Goal: Task Accomplishment & Management: Manage account settings

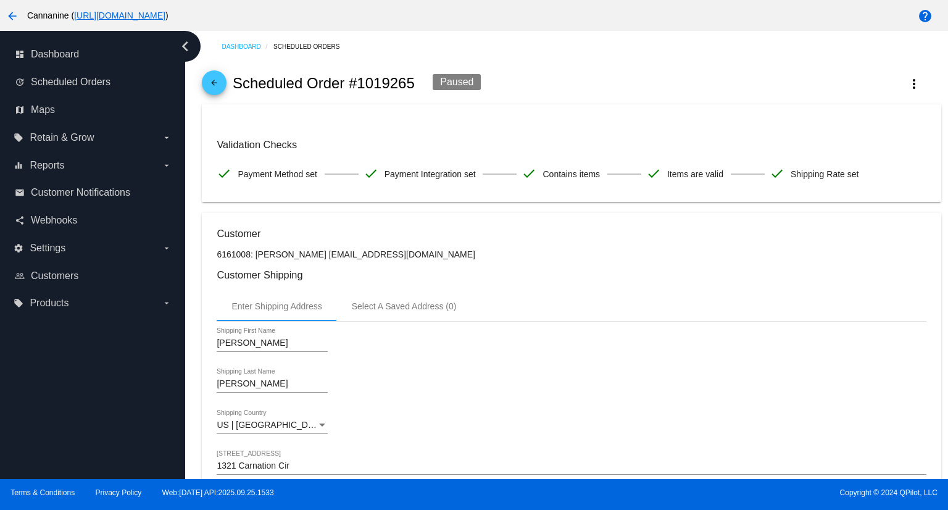
scroll to position [979, 0]
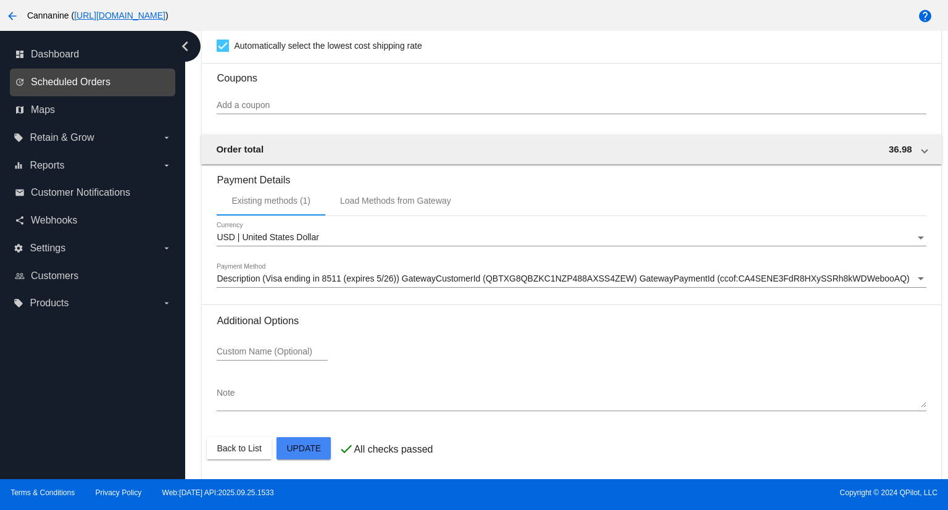
click at [78, 82] on span "Scheduled Orders" at bounding box center [71, 82] width 80 height 11
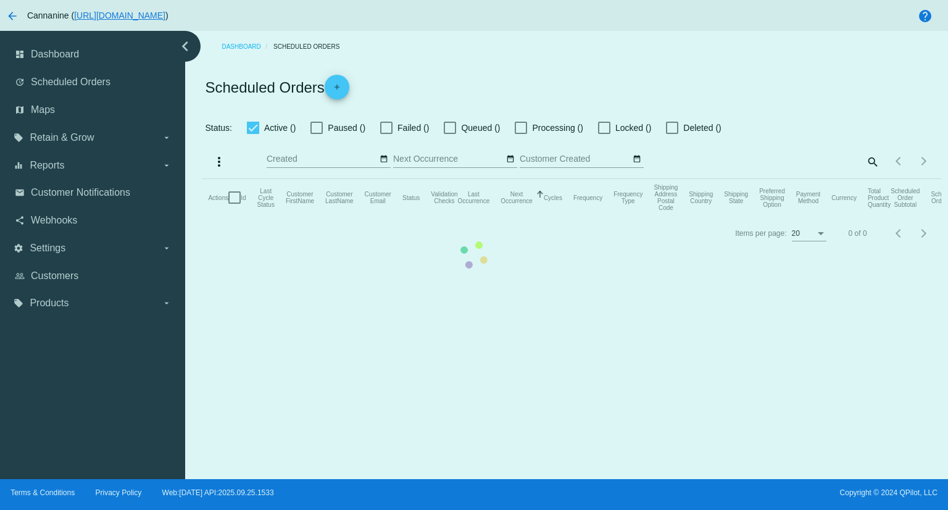
checkbox input "true"
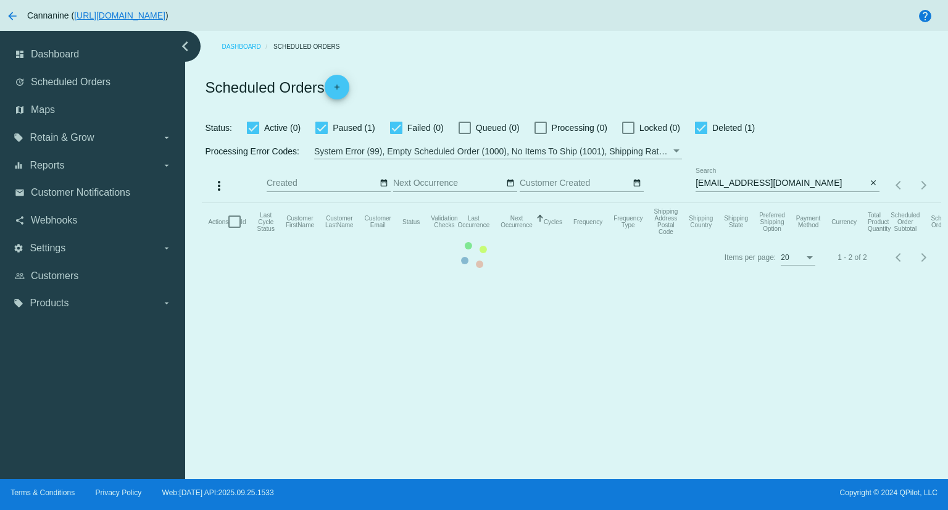
click at [202, 240] on mat-table "Actions Id Last Cycle Status Customer FirstName Customer LastName Customer Emai…" at bounding box center [571, 221] width 739 height 37
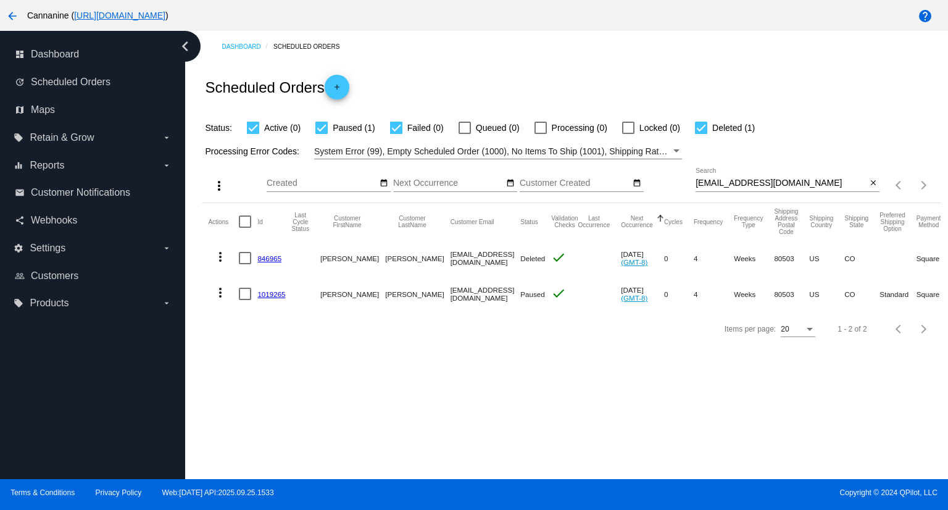
click at [812, 175] on div "[EMAIL_ADDRESS][DOMAIN_NAME] Search" at bounding box center [781, 180] width 171 height 24
click at [808, 183] on input "[EMAIL_ADDRESS][DOMAIN_NAME]" at bounding box center [781, 183] width 171 height 10
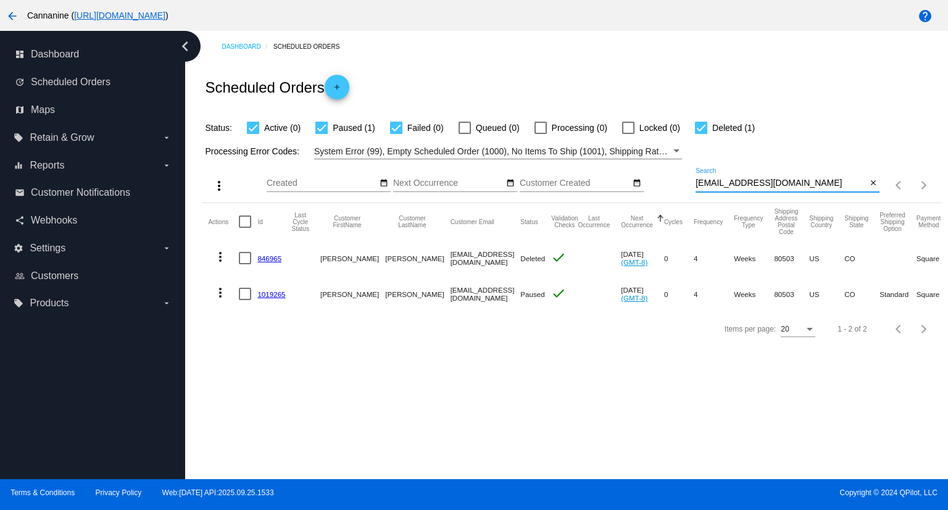
paste input "lisaf@print-express"
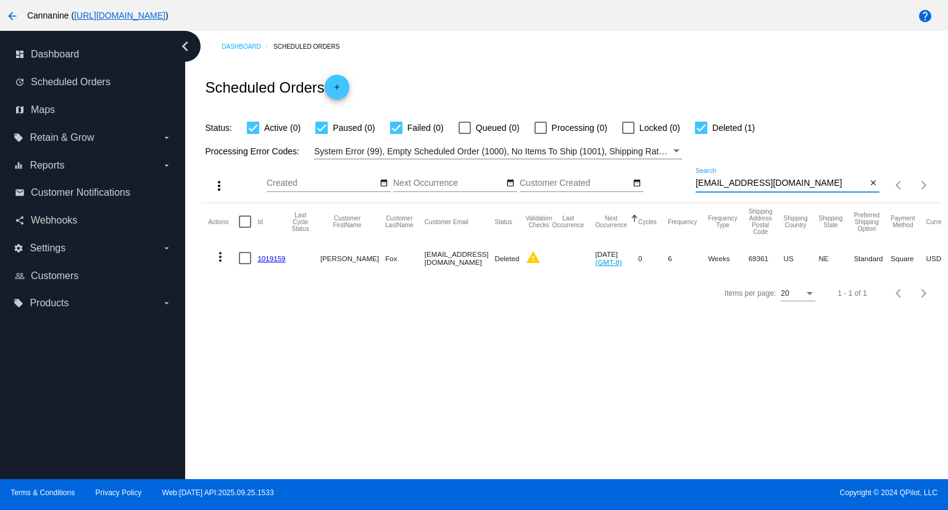
type input "[EMAIL_ADDRESS][DOMAIN_NAME]"
